Goal: Task Accomplishment & Management: Manage account settings

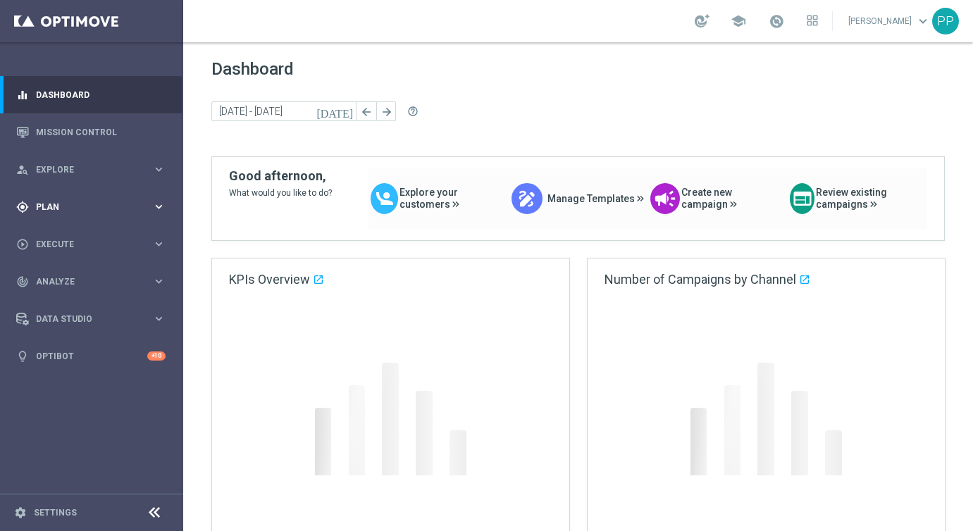
click at [46, 214] on div "gps_fixed Plan keyboard_arrow_right" at bounding box center [91, 206] width 182 height 37
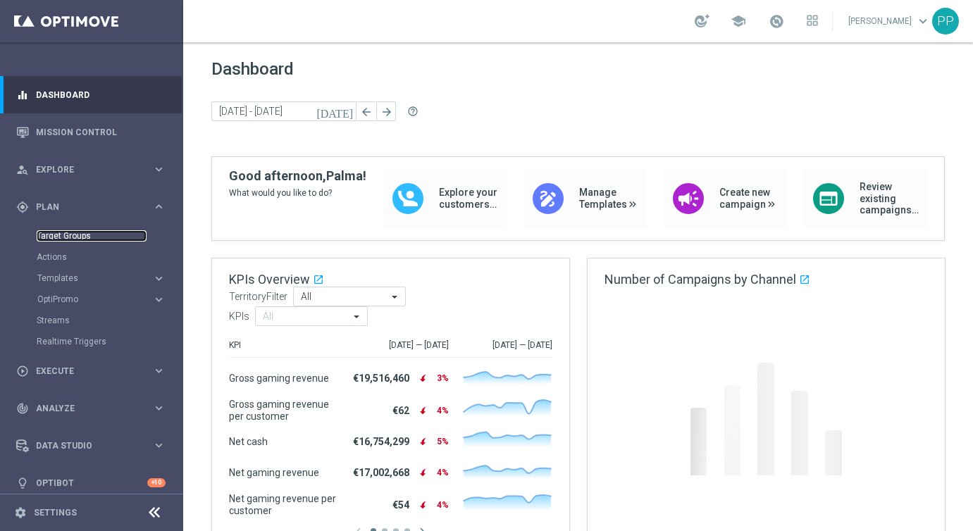
click at [45, 240] on link "Target Groups" at bounding box center [92, 235] width 110 height 11
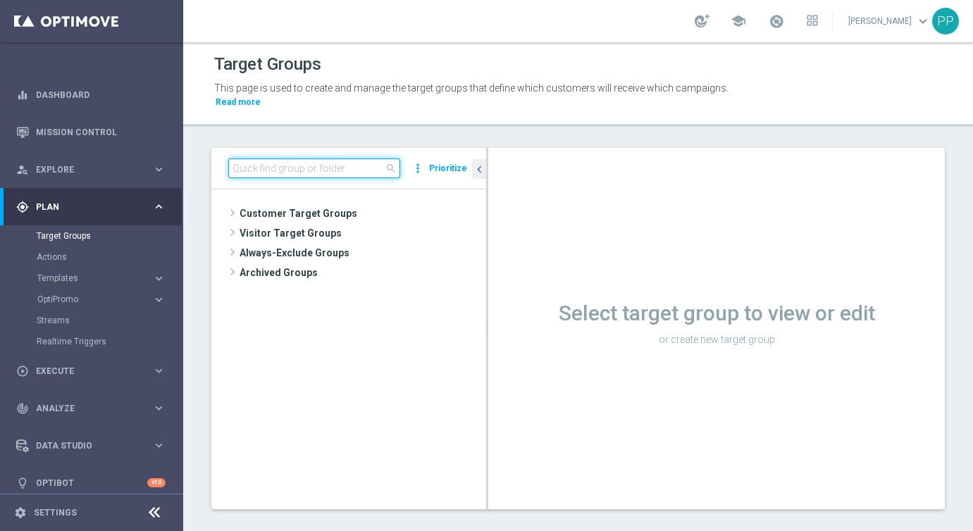
click at [283, 163] on input at bounding box center [314, 169] width 172 height 20
paste input "de_all_TGT_NVIP_EM_AUT_LT__LOYALTYBDAY"
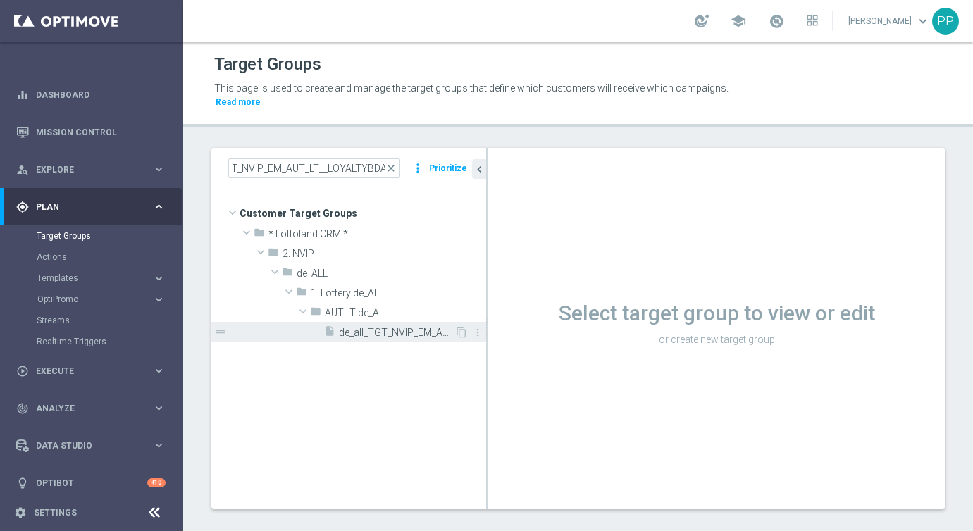
click at [361, 329] on span "de_all_TGT_NVIP_EM_AUT_LT__LOYALTYBDAY" at bounding box center [397, 333] width 116 height 12
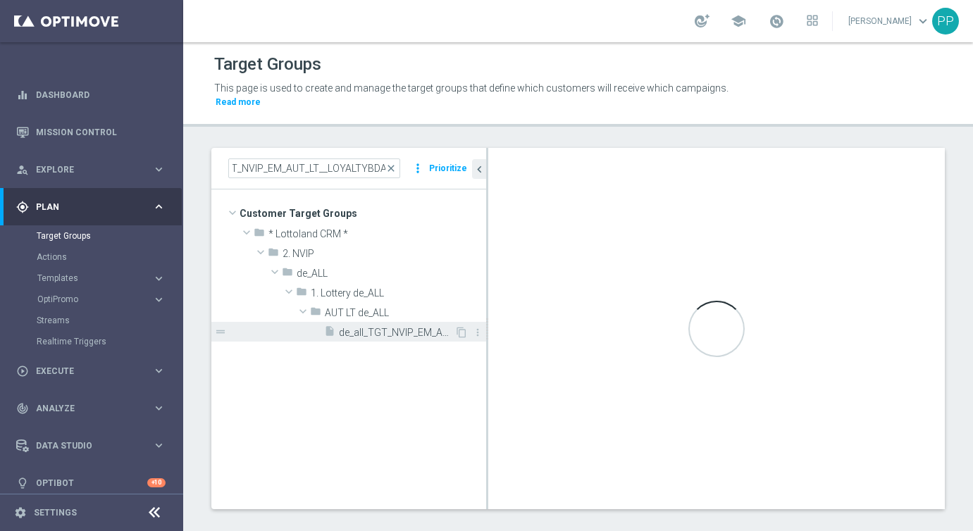
scroll to position [0, 0]
click at [481, 171] on icon "chevron_left" at bounding box center [479, 169] width 13 height 13
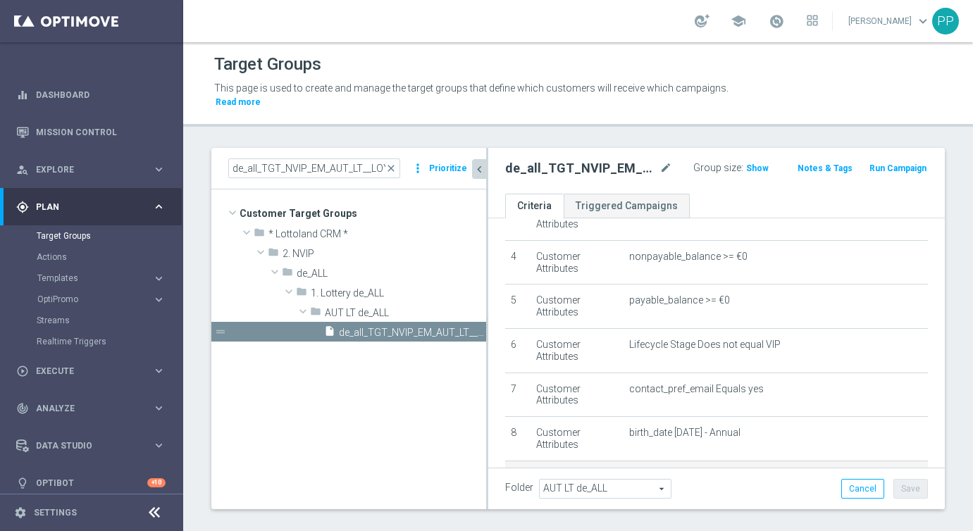
scroll to position [158, 0]
drag, startPoint x: 233, startPoint y: 166, endPoint x: 514, endPoint y: 168, distance: 281.2
click at [514, 168] on as-split "de_all_TGT_NVIP_EM_AUT_LT__LOYALTYBDAY close more_vert Prioritize Customer Targ…" at bounding box center [578, 328] width 734 height 361
paste input "AT"
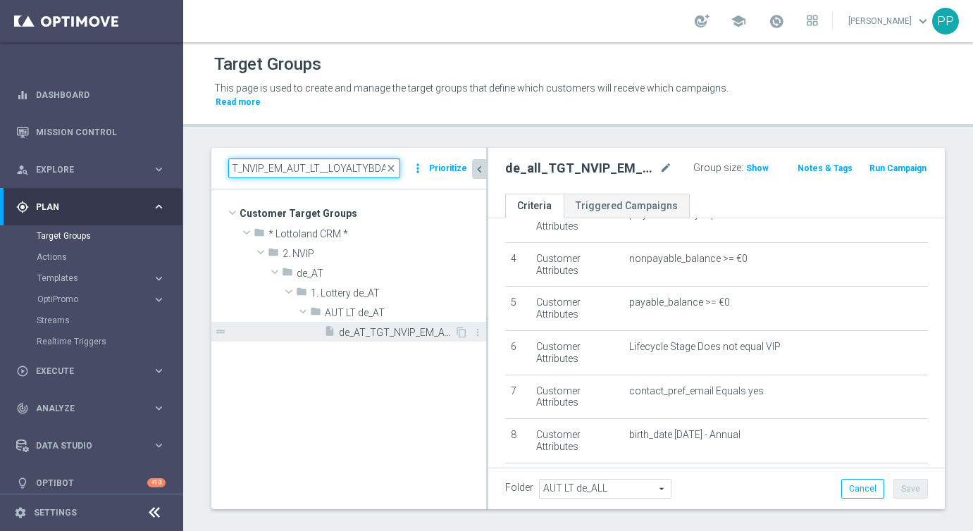
type input "de_AT_TGT_NVIP_EM_AUT_LT__LOYALTYBDAY"
click at [362, 333] on span "de_AT_TGT_NVIP_EM_AUT_LT__LOYALTYBDAY" at bounding box center [397, 333] width 116 height 12
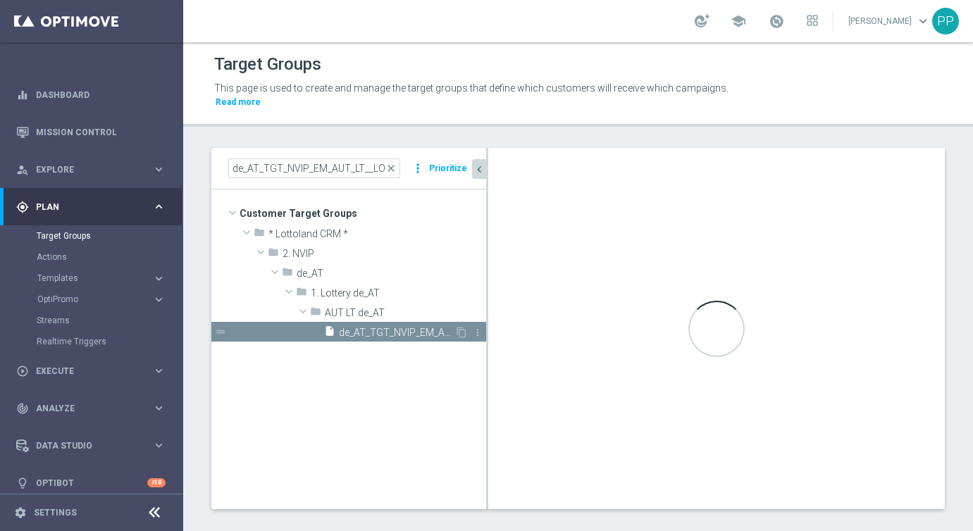
type input "AUT LT de_AT"
